Goal: Task Accomplishment & Management: Use online tool/utility

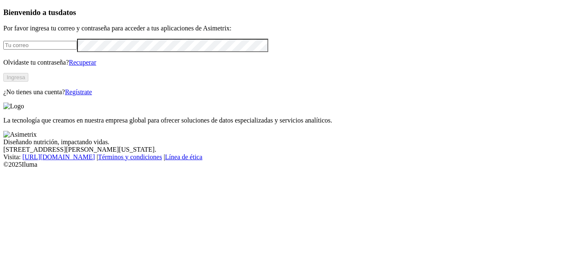
type input "[PERSON_NAME][EMAIL_ADDRESS][PERSON_NAME][DOMAIN_NAME]"
drag, startPoint x: 185, startPoint y: 117, endPoint x: 159, endPoint y: 117, distance: 26.6
click at [185, 96] on div "Bienvenido a tus datos Por favor ingresa tu correo y contraseña para acceder a …" at bounding box center [284, 52] width 562 height 88
click at [28, 82] on button "Ingresa" at bounding box center [15, 77] width 25 height 9
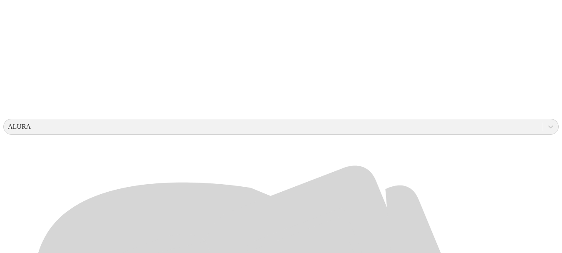
scroll to position [291, 0]
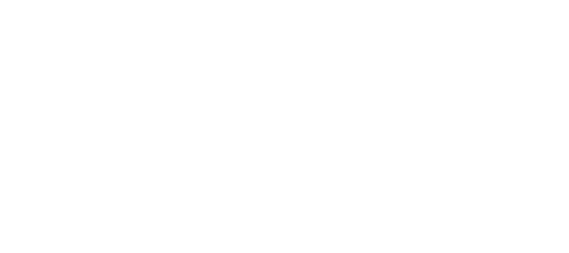
scroll to position [0, 0]
